Goal: Information Seeking & Learning: Learn about a topic

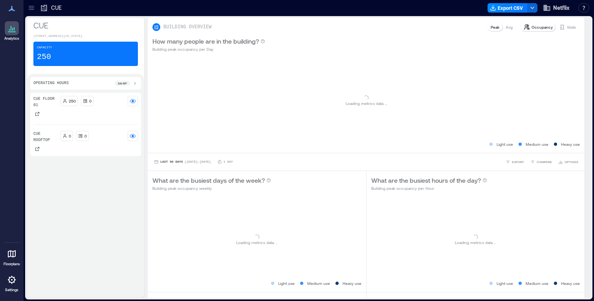
click at [31, 4] on icon at bounding box center [32, 8] width 8 height 8
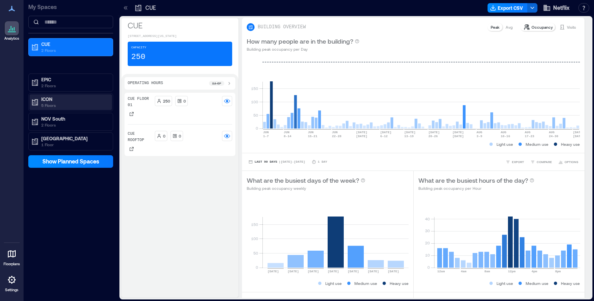
click at [53, 98] on p "ICON" at bounding box center [74, 99] width 66 height 6
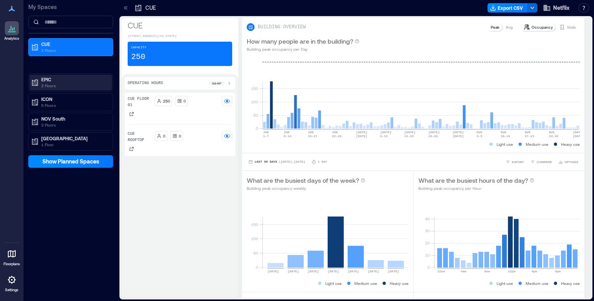
click at [50, 84] on p "2 Floors" at bounding box center [74, 86] width 66 height 6
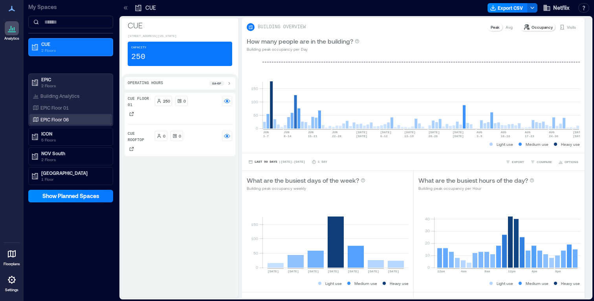
click at [66, 118] on p "EPIC Floor 06" at bounding box center [54, 119] width 28 height 6
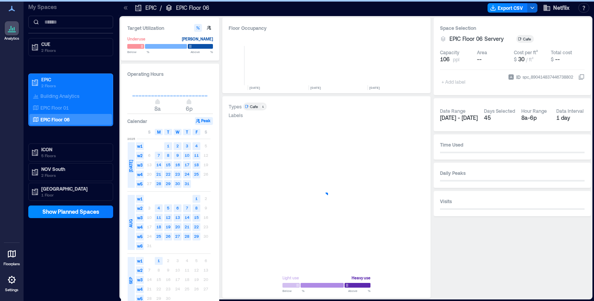
scroll to position [0, 1325]
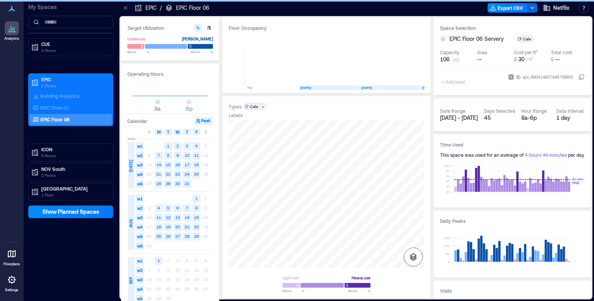
click at [413, 256] on icon "button" at bounding box center [413, 256] width 9 height 9
click at [413, 239] on p "Spaces" at bounding box center [413, 241] width 13 height 5
click at [414, 233] on icon "button" at bounding box center [413, 234] width 9 height 9
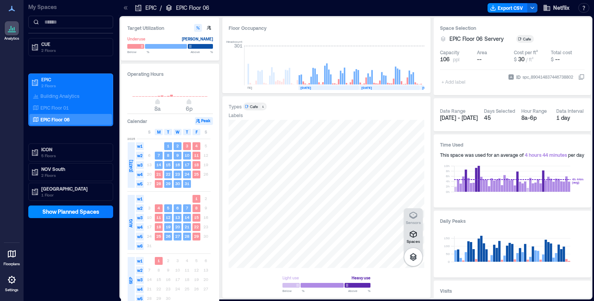
click at [15, 253] on icon at bounding box center [11, 253] width 9 height 9
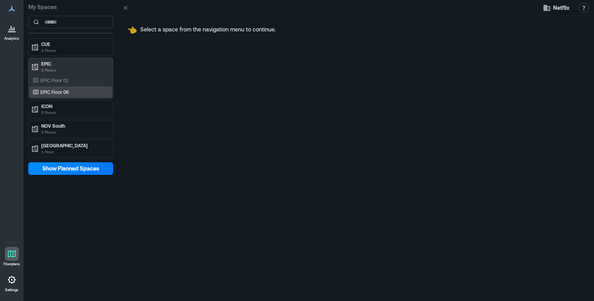
click at [61, 89] on p "EPIC Floor 06" at bounding box center [54, 92] width 28 height 6
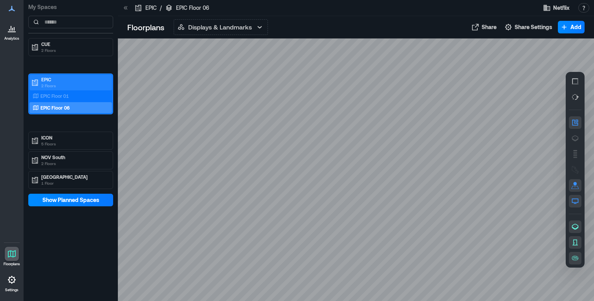
click at [49, 82] on p "EPIC" at bounding box center [74, 79] width 66 height 6
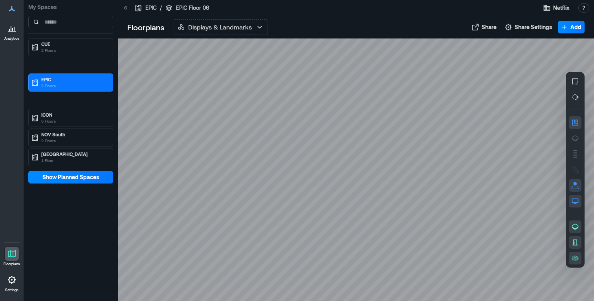
click at [11, 260] on div at bounding box center [12, 254] width 14 height 14
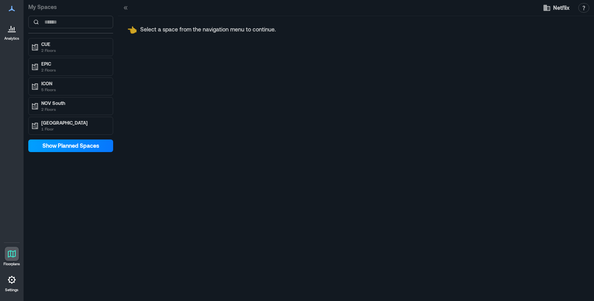
click at [59, 147] on span "Show Planned Spaces" at bounding box center [70, 146] width 57 height 8
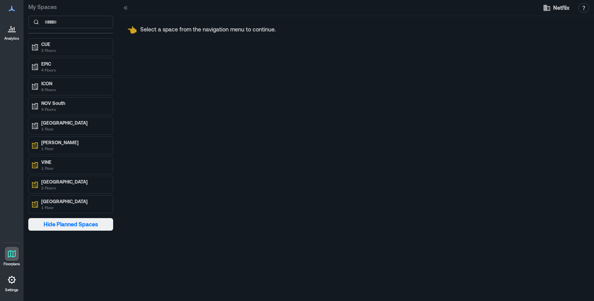
click at [74, 221] on span "Hide Planned Spaces" at bounding box center [71, 225] width 55 height 8
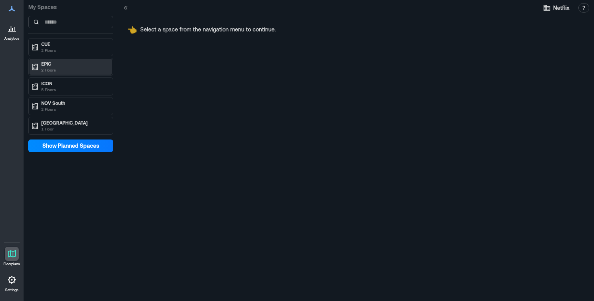
click at [67, 65] on p "EPIC" at bounding box center [74, 64] width 66 height 6
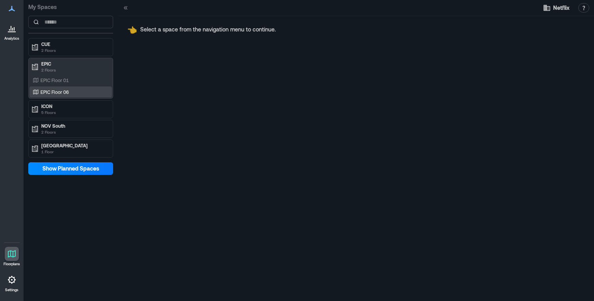
click at [60, 89] on p "EPIC Floor 06" at bounding box center [54, 92] width 28 height 6
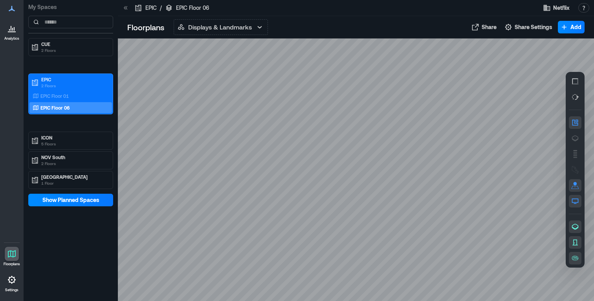
click at [438, 117] on div at bounding box center [356, 170] width 476 height 263
click at [9, 255] on icon at bounding box center [11, 253] width 9 height 9
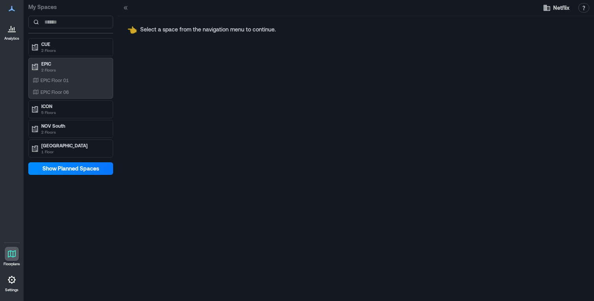
click at [12, 33] on div at bounding box center [12, 28] width 14 height 14
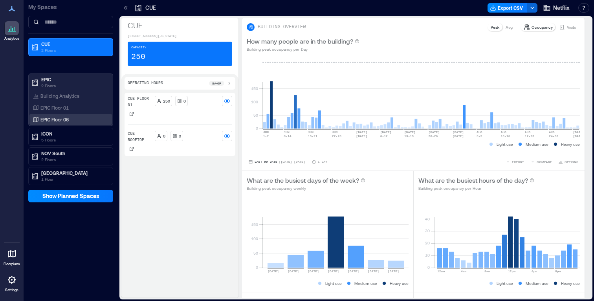
click at [69, 119] on p "EPIC Floor 06" at bounding box center [54, 119] width 28 height 6
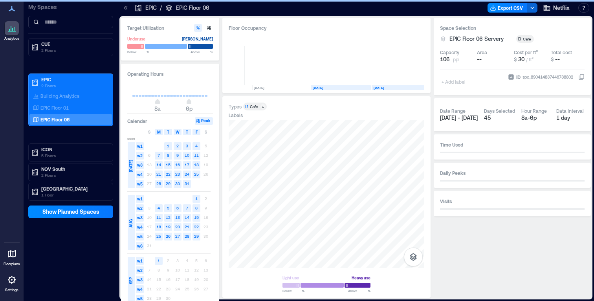
scroll to position [0, 1325]
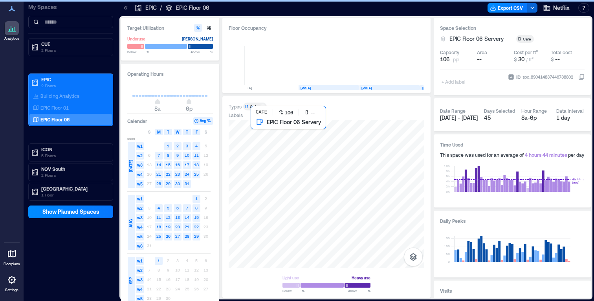
click at [352, 196] on div at bounding box center [327, 194] width 196 height 148
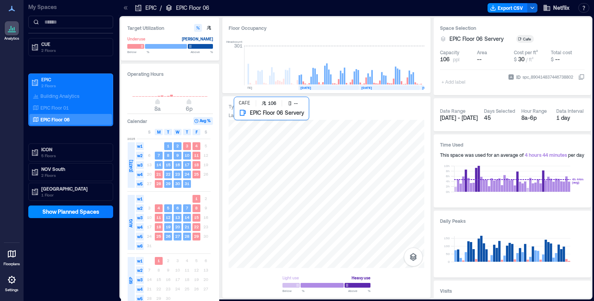
click at [349, 201] on div at bounding box center [327, 194] width 196 height 148
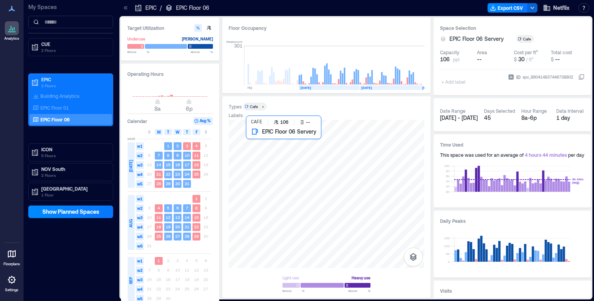
click at [346, 209] on div at bounding box center [327, 194] width 196 height 148
click at [411, 258] on icon "button" at bounding box center [413, 257] width 7 height 8
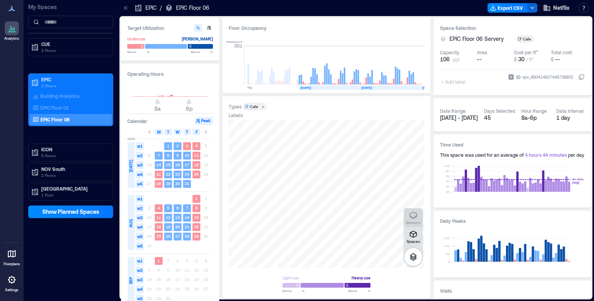
click at [415, 219] on icon "button" at bounding box center [413, 215] width 9 height 9
